Goal: Register for event/course

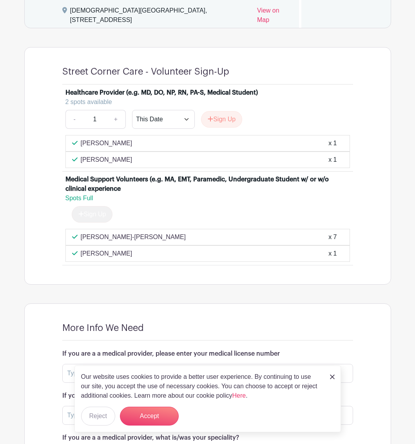
scroll to position [672, 0]
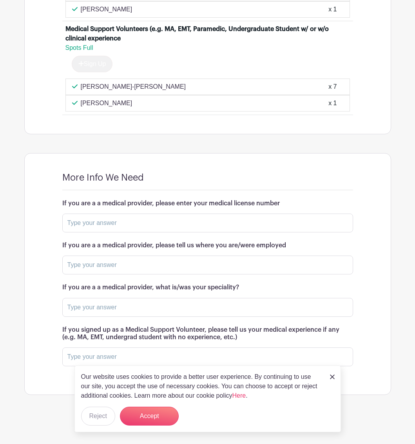
click at [333, 216] on link at bounding box center [332, 375] width 5 height 9
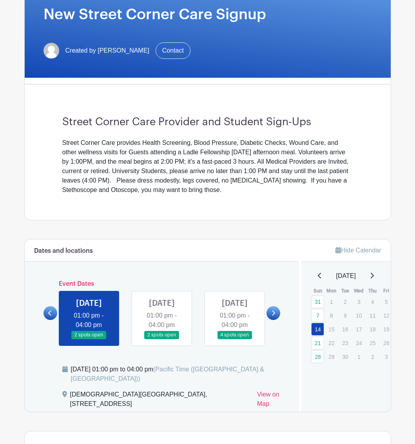
scroll to position [84, 0]
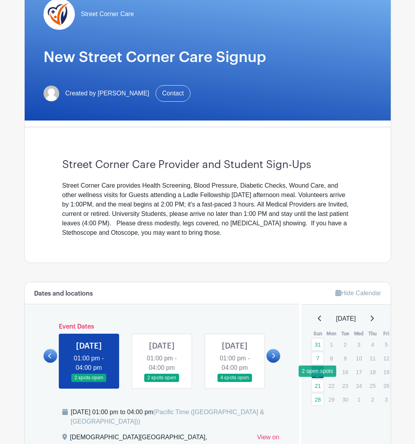
click at [318, 216] on link "21" at bounding box center [317, 385] width 13 height 13
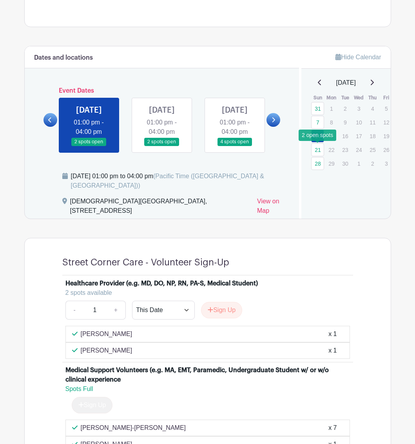
scroll to position [319, 0]
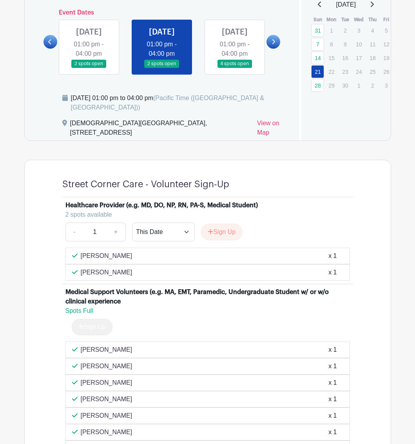
scroll to position [319, 0]
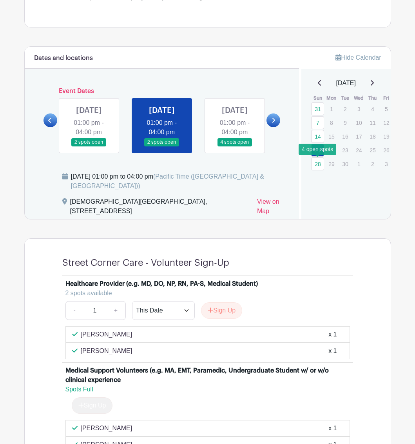
click at [320, 170] on link "28" at bounding box center [317, 163] width 13 height 13
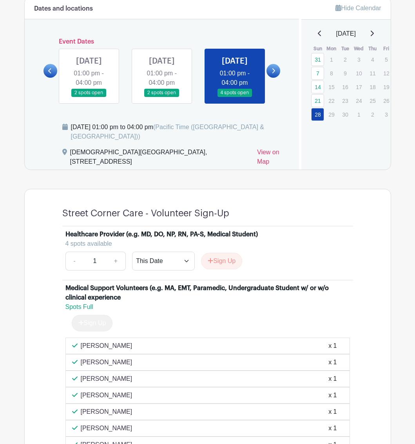
scroll to position [280, 0]
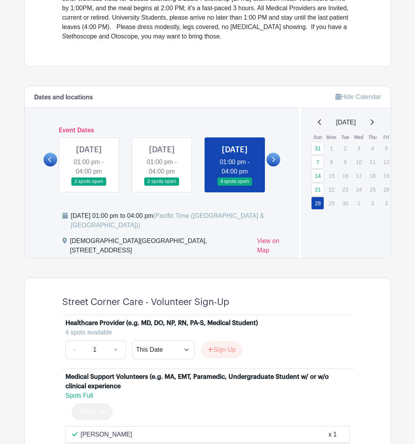
click at [374, 123] on icon at bounding box center [372, 122] width 4 height 6
click at [320, 162] on link "5" at bounding box center [317, 161] width 13 height 13
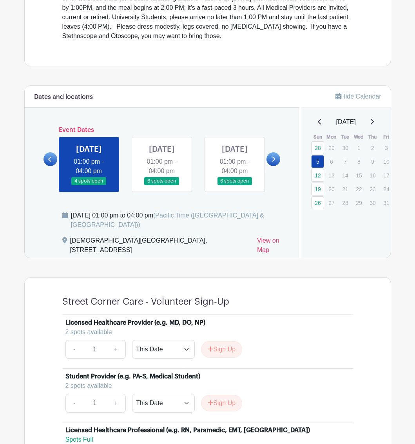
scroll to position [280, 0]
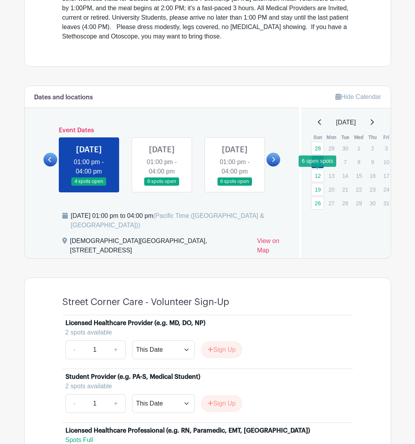
click at [319, 175] on link "12" at bounding box center [317, 175] width 13 height 13
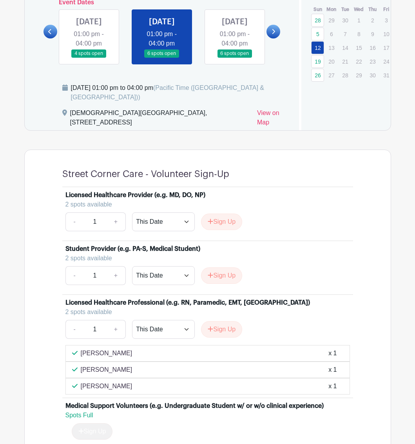
scroll to position [319, 0]
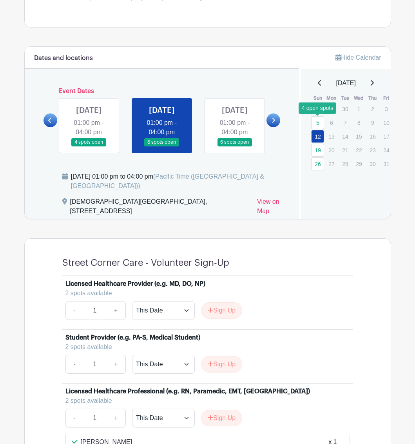
click at [318, 124] on link "5" at bounding box center [317, 122] width 13 height 13
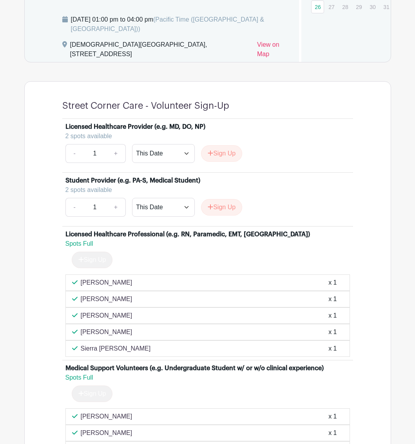
scroll to position [358, 0]
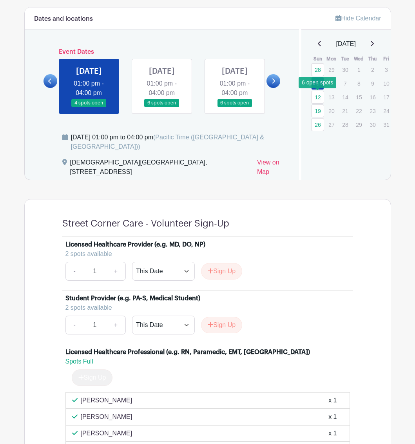
click at [320, 97] on link "12" at bounding box center [317, 97] width 13 height 13
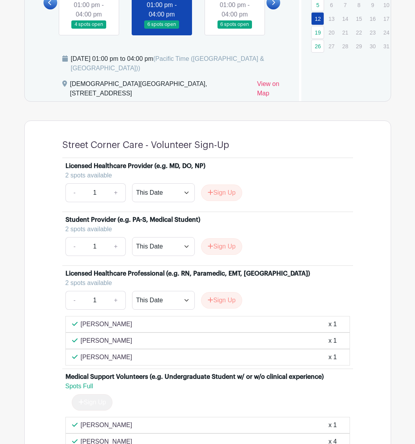
scroll to position [515, 0]
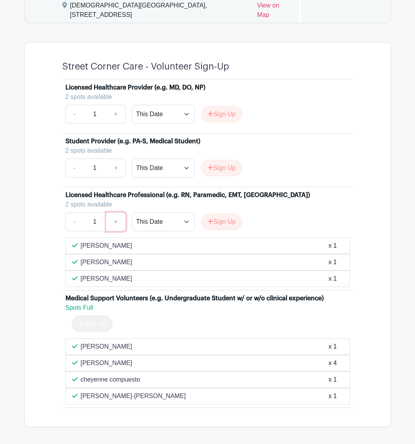
click at [122, 216] on link "+" at bounding box center [116, 221] width 20 height 19
click at [67, 216] on link "-" at bounding box center [74, 221] width 18 height 19
type input "1"
click at [211, 216] on icon "submit" at bounding box center [210, 220] width 5 height 5
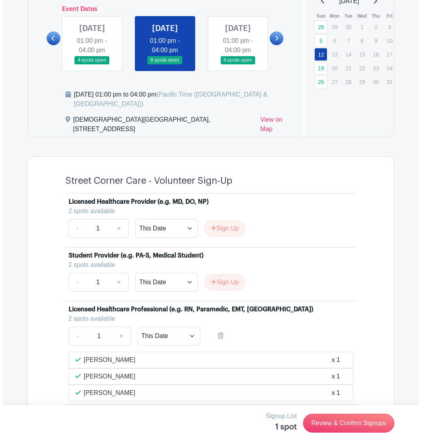
scroll to position [476, 0]
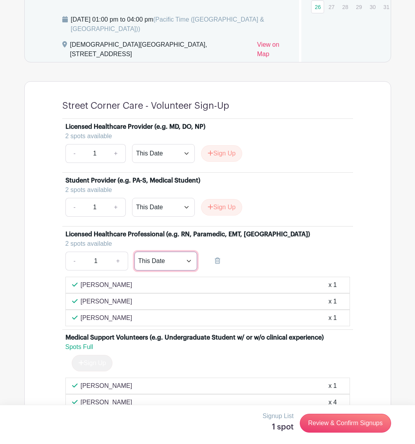
click at [179, 216] on select "This Date Select Dates" at bounding box center [166, 260] width 63 height 19
select select "select_dates"
click at [135, 216] on select "This Date Select Dates" at bounding box center [166, 260] width 63 height 19
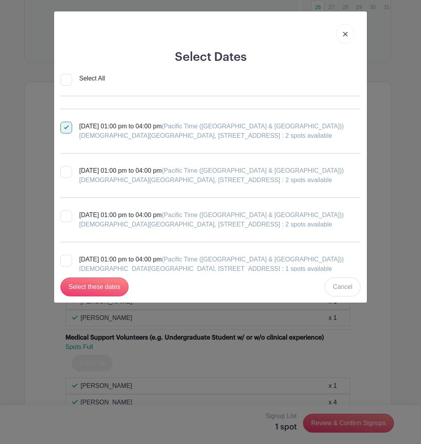
scroll to position [78, 0]
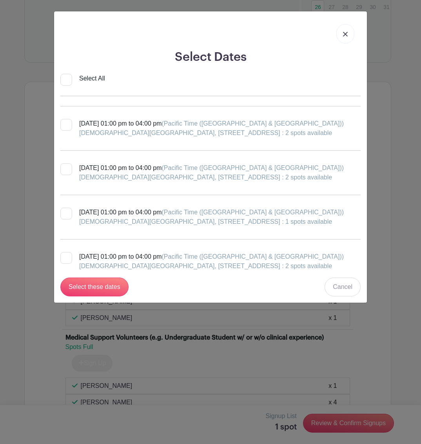
click at [131, 174] on div "First Presbyterian Church San Diego, 320 Date Street, San Diego, CA, USA : 2 sp…" at bounding box center [211, 177] width 265 height 9
click at [65, 168] on input "Sunday, October 26, 2025 at 01:00 pm to 04:00 pm (Pacific Time (US & Canada)) F…" at bounding box center [62, 165] width 5 height 5
checkbox input "true"
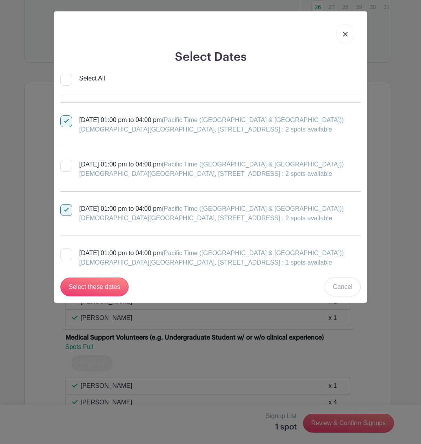
scroll to position [0, 0]
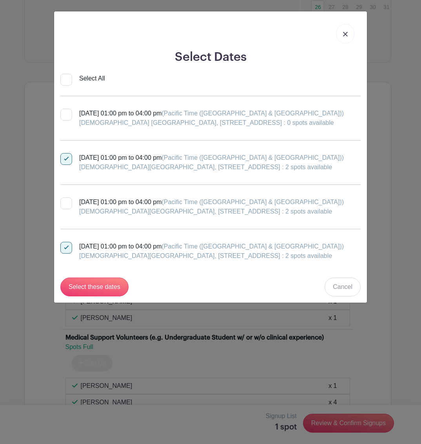
click at [179, 209] on div "First Presbyterian Church San Diego, 320 Date Street, San Diego, CA, USA : 2 sp…" at bounding box center [211, 211] width 265 height 9
click at [65, 202] on input "Sunday, October 19, 2025 at 01:00 pm to 04:00 pm (Pacific Time (US & Canada)) F…" at bounding box center [62, 199] width 5 height 5
checkbox input "true"
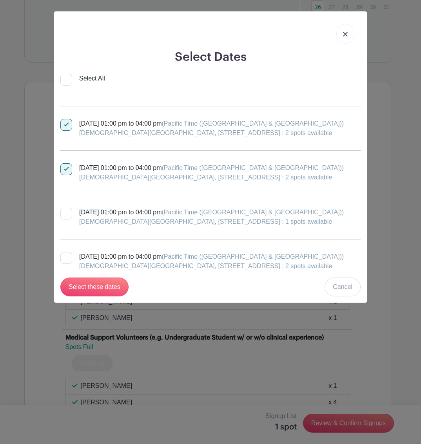
scroll to position [118, 0]
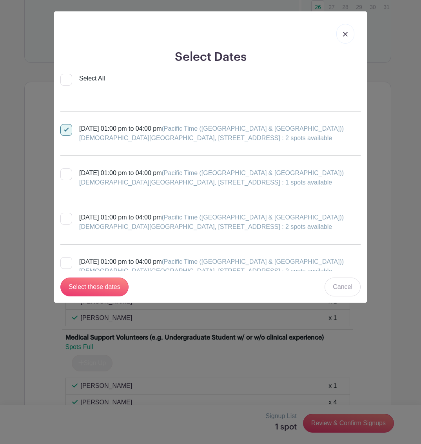
click at [169, 181] on div "First Presbyterian Church San Diego, 320 Date Street, San Diego, CA, USA : 1 sp…" at bounding box center [211, 182] width 265 height 9
click at [65, 173] on input "Sunday, November 02, 2025 at 01:00 pm to 04:00 pm (Pacific Time (US & Canada)) …" at bounding box center [62, 170] width 5 height 5
checkbox input "true"
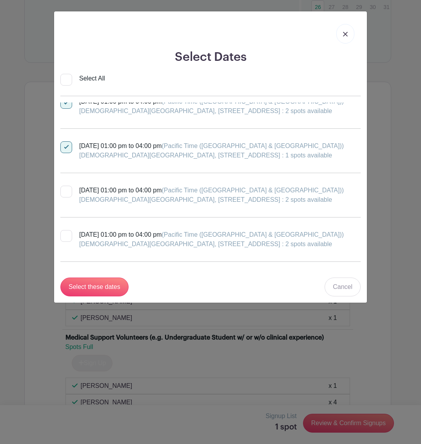
scroll to position [157, 0]
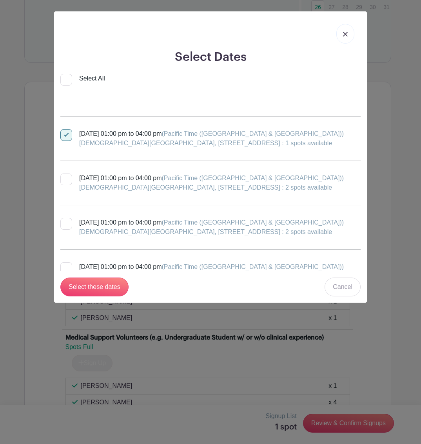
click at [159, 216] on div "First Presbyterian Church San Diego, 320 Date Street, San Diego, CA, USA : 2 sp…" at bounding box center [211, 231] width 265 height 9
click at [65, 216] on input "Sunday, November 16, 2025 at 01:00 pm to 04:00 pm (Pacific Time (US & Canada)) …" at bounding box center [62, 220] width 5 height 5
checkbox input "true"
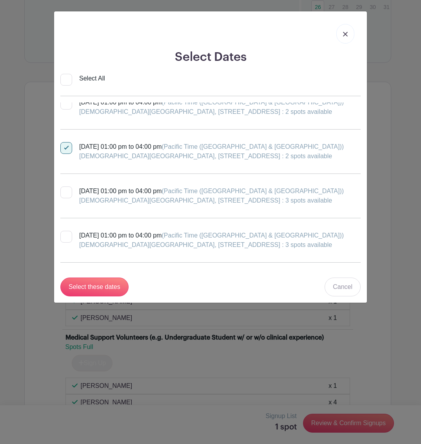
scroll to position [235, 0]
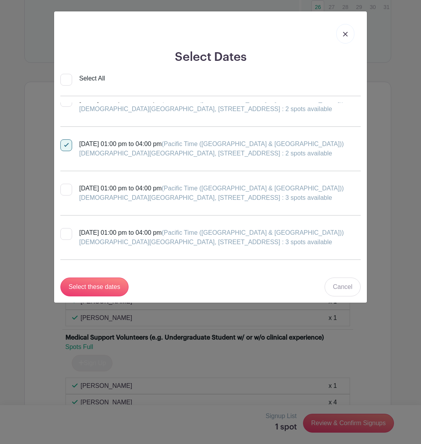
click at [169, 194] on div "First Presbyterian Church San Diego, 320 Date Street, San Diego, CA, USA : 3 sp…" at bounding box center [211, 197] width 265 height 9
click at [65, 189] on input "Sunday, November 23, 2025 at 01:00 pm to 04:00 pm (Pacific Time (US & Canada)) …" at bounding box center [62, 186] width 5 height 5
checkbox input "true"
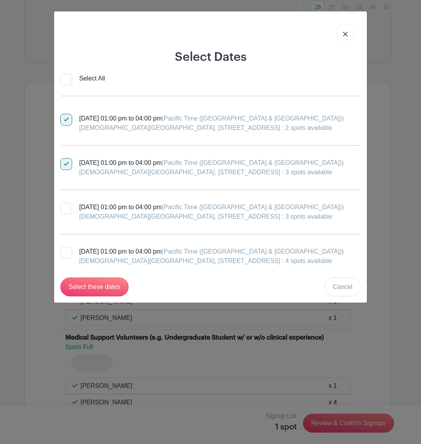
scroll to position [275, 0]
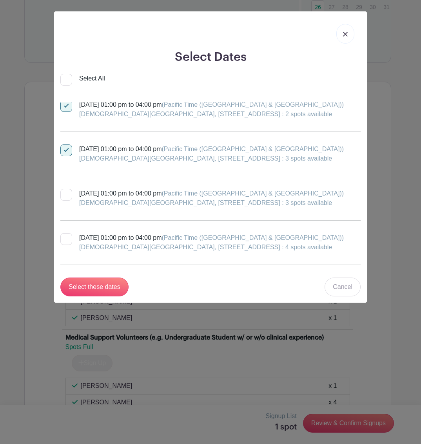
click at [175, 200] on div "First Presbyterian Church San Diego, 320 Date Street, San Diego, CA, USA : 3 sp…" at bounding box center [211, 202] width 265 height 9
click at [65, 194] on input "Sunday, November 30, 2025 at 01:00 pm to 04:00 pm (Pacific Time (US & Canada)) …" at bounding box center [62, 191] width 5 height 5
checkbox input "true"
click at [170, 216] on div "Sunday, December 07, 2025 at 01:00 pm to 04:00 pm (Pacific Time (US & Canada)) …" at bounding box center [211, 242] width 265 height 19
click at [65, 216] on input "Sunday, December 07, 2025 at 01:00 pm to 04:00 pm (Pacific Time (US & Canada)) …" at bounding box center [62, 235] width 5 height 5
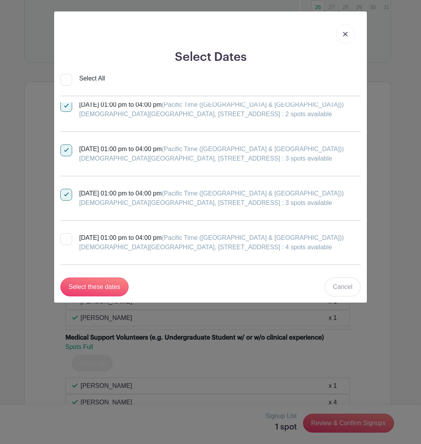
checkbox input "true"
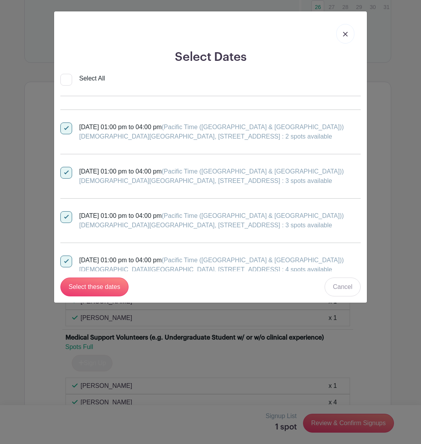
scroll to position [370, 0]
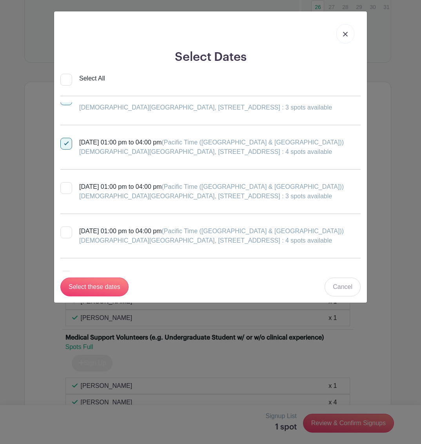
click at [164, 190] on div "Sunday, December 14, 2025 at 01:00 pm to 04:00 pm (Pacific Time (US & Canada)) …" at bounding box center [211, 191] width 265 height 19
click at [65, 187] on input "Sunday, December 14, 2025 at 01:00 pm to 04:00 pm (Pacific Time (US & Canada)) …" at bounding box center [62, 184] width 5 height 5
checkbox input "true"
click at [167, 216] on div "First Presbyterian Church San Diego, 320 Date Street, San Diego, CA, USA : 4 sp…" at bounding box center [211, 240] width 265 height 9
click at [65, 216] on input "Sunday, December 21, 2025 at 01:00 pm to 04:00 pm (Pacific Time (US & Canada)) …" at bounding box center [62, 228] width 5 height 5
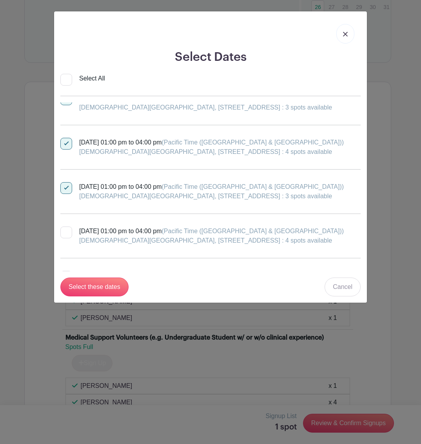
checkbox input "true"
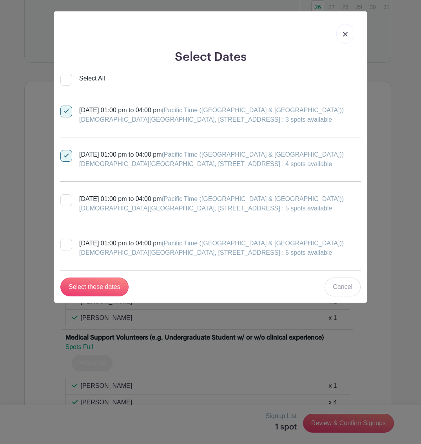
scroll to position [448, 0]
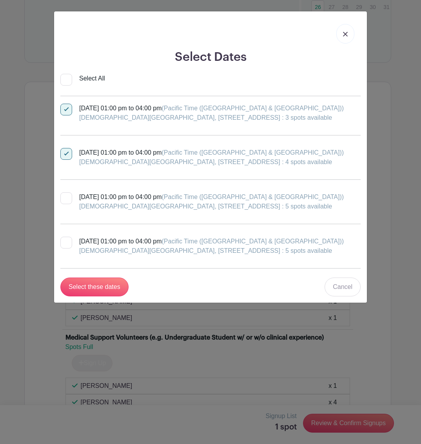
click at [156, 193] on div "Sunday, December 28, 2025 at 01:00 pm to 04:00 pm (Pacific Time (US & Canada)) …" at bounding box center [211, 201] width 265 height 19
click at [65, 193] on input "Sunday, December 28, 2025 at 01:00 pm to 04:00 pm (Pacific Time (US & Canada)) …" at bounding box center [62, 194] width 5 height 5
checkbox input "true"
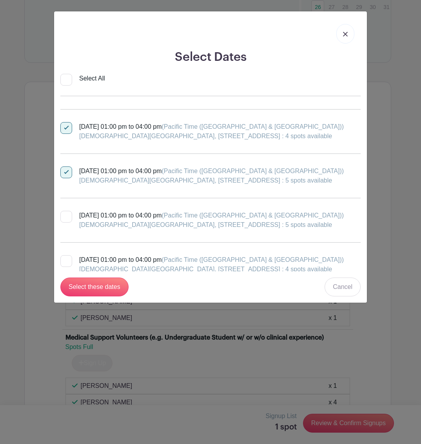
scroll to position [487, 0]
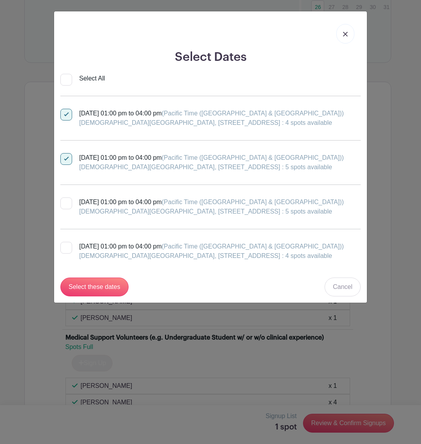
click at [180, 206] on div "Sunday, January 04, 2026 at 01:00 pm to 04:00 pm (Pacific Time (US & Canada)) F…" at bounding box center [211, 206] width 265 height 19
click at [65, 202] on input "Sunday, January 04, 2026 at 01:00 pm to 04:00 pm (Pacific Time (US & Canada)) F…" at bounding box center [62, 199] width 5 height 5
click at [171, 205] on div "Sunday, January 04, 2026 at 01:00 pm to 04:00 pm (Pacific Time (US & Canada)) F…" at bounding box center [211, 206] width 265 height 19
click at [65, 202] on input "Sunday, January 04, 2026 at 01:00 pm to 04:00 pm (Pacific Time (US & Canada)) F…" at bounding box center [62, 199] width 5 height 5
checkbox input "false"
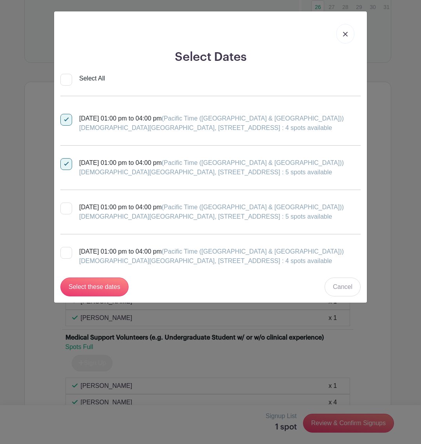
scroll to position [471, 0]
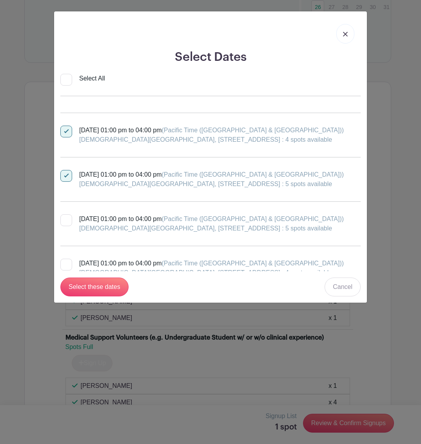
click at [150, 187] on div "First Presbyterian Church San Diego, 320 Date Street, San Diego, CA, USA : 5 sp…" at bounding box center [211, 183] width 265 height 9
click at [65, 175] on input "Sunday, December 28, 2025 at 01:00 pm to 04:00 pm (Pacific Time (US & Canada)) …" at bounding box center [62, 172] width 5 height 5
checkbox input "false"
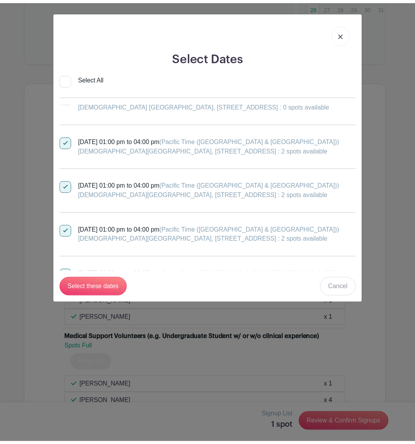
scroll to position [0, 0]
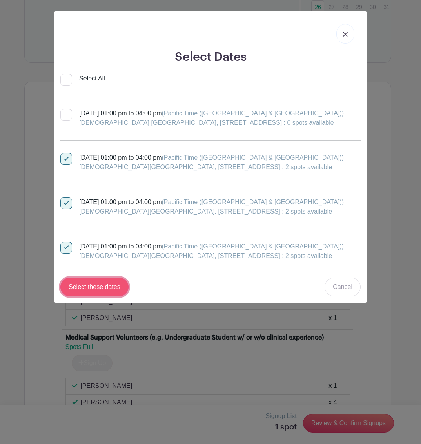
click at [96, 216] on input "Select these dates" at bounding box center [94, 286] width 68 height 19
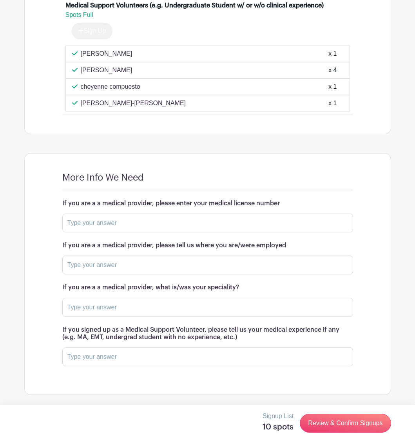
scroll to position [819, 0]
click at [156, 216] on input "text" at bounding box center [207, 356] width 291 height 19
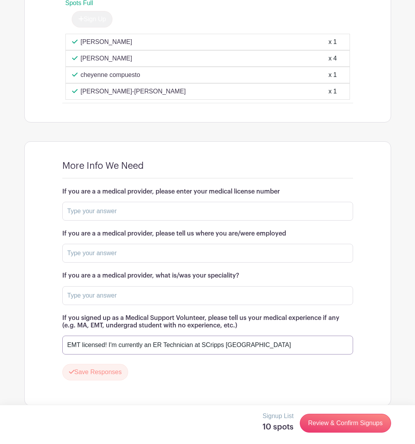
click at [215, 216] on input "EMT licensed! I'm currently an ER Technician at SCripps La Jolla" at bounding box center [207, 344] width 291 height 19
click at [311, 216] on input "EMT licensed! I'm currently an ER Technician at Scripps La Jolla" at bounding box center [207, 344] width 291 height 19
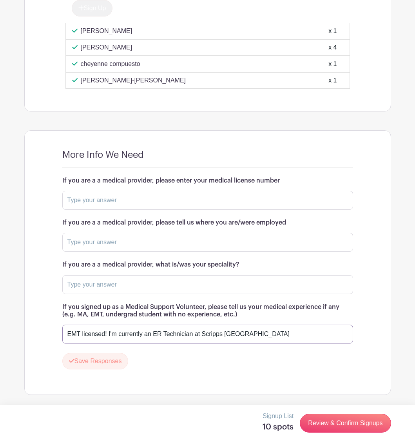
scroll to position [842, 0]
type input "EMT licensed! I'm currently an ER Technician at Scripps La Jolla"
click at [88, 216] on button "Save Responses" at bounding box center [95, 361] width 66 height 16
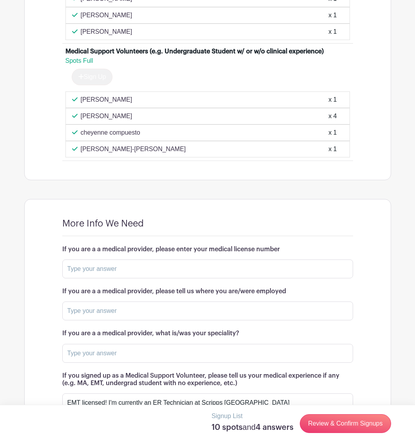
scroll to position [819, 0]
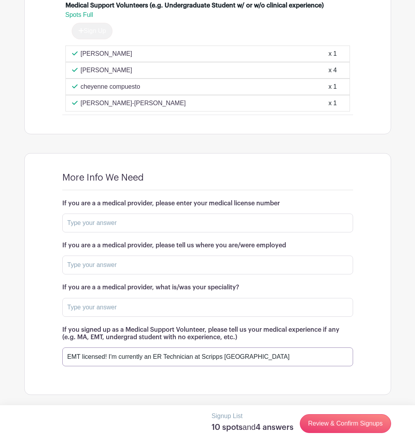
drag, startPoint x: 69, startPoint y: 355, endPoint x: 197, endPoint y: 355, distance: 128.6
click at [69, 216] on input "EMT licensed! I'm currently an ER Technician at Scripps La Jolla" at bounding box center [207, 356] width 291 height 19
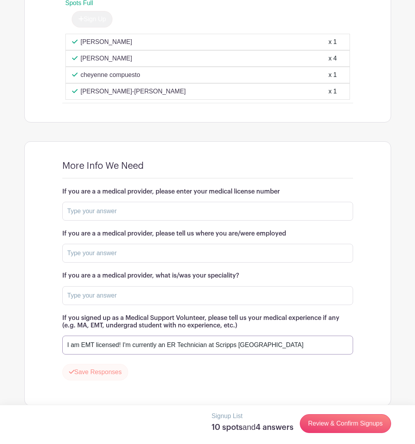
type input "I am EMT licensed! I'm currently an ER Technician at Scripps [GEOGRAPHIC_DATA]"
click at [111, 216] on button "Save Responses" at bounding box center [95, 372] width 66 height 16
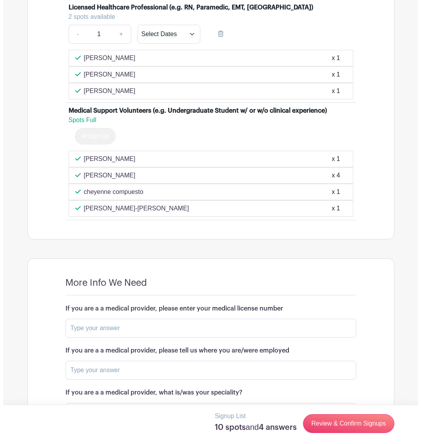
scroll to position [706, 0]
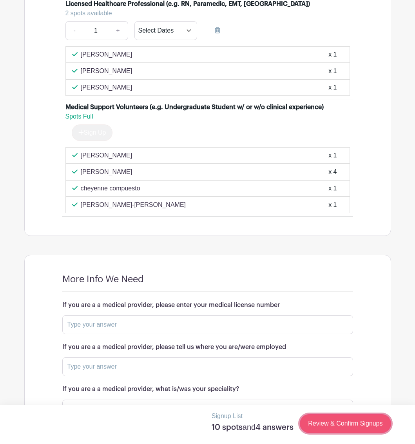
click at [353, 216] on link "Review & Confirm Signups" at bounding box center [345, 423] width 91 height 19
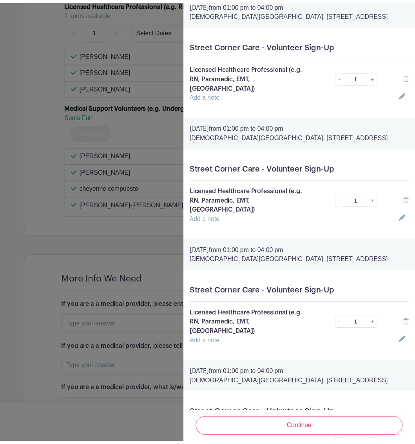
scroll to position [0, 0]
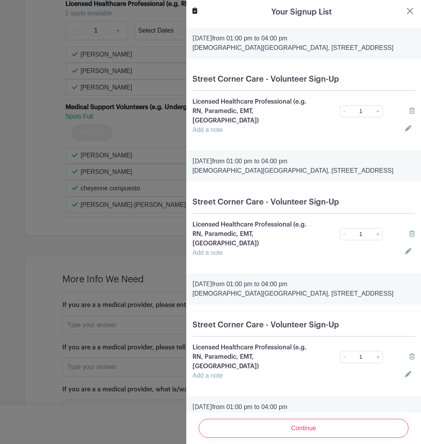
click at [409, 216] on icon at bounding box center [411, 233] width 5 height 6
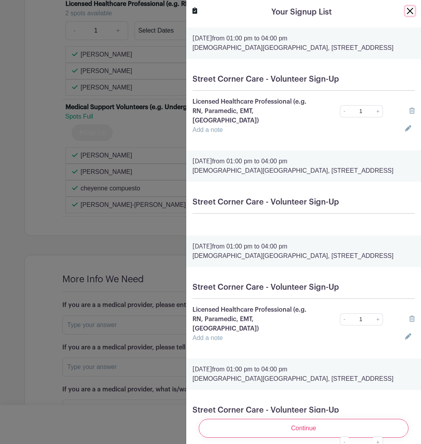
click at [406, 11] on button "Close" at bounding box center [410, 10] width 9 height 9
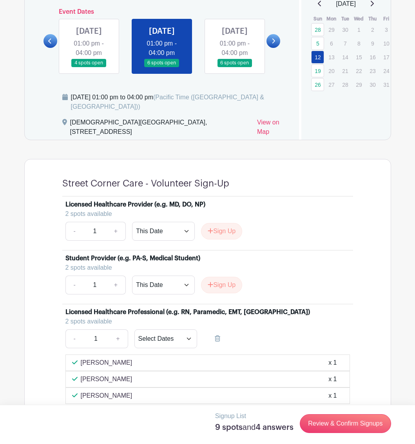
scroll to position [275, 0]
